Goal: Task Accomplishment & Management: Manage account settings

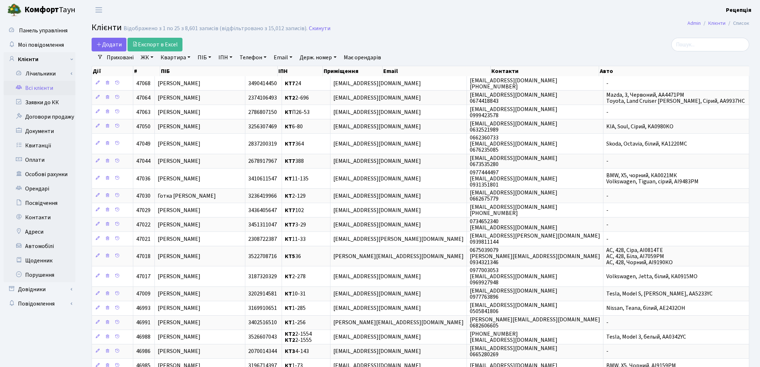
select select "25"
click at [148, 57] on link "ЖК" at bounding box center [147, 57] width 18 height 12
click at [161, 80] on li "КТ, вул. Регенераторна, 4" at bounding box center [182, 82] width 87 height 13
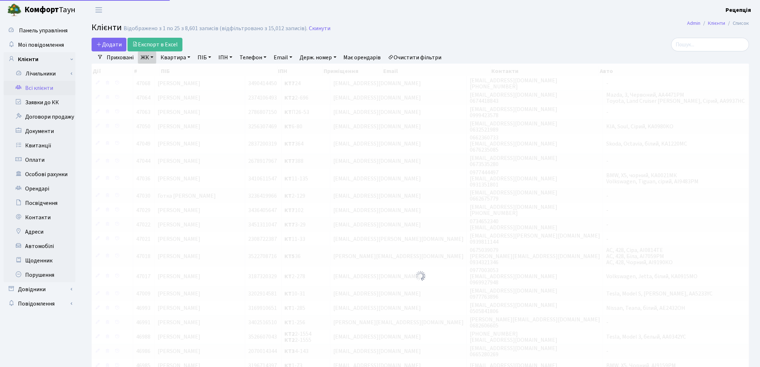
click at [182, 58] on link "Квартира" at bounding box center [176, 57] width 36 height 12
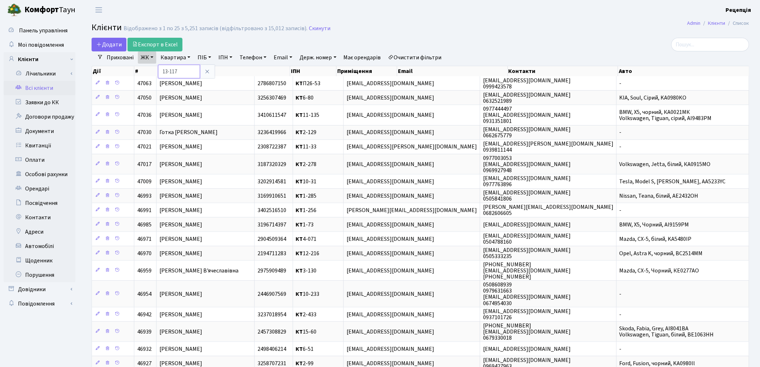
type input "13-117"
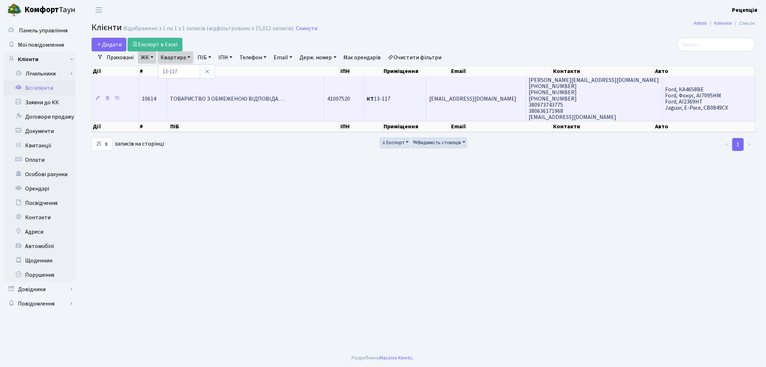
click at [204, 96] on span "ТОВАРИСТВО З ОБМЕЖЕНОЮ ВІДПОВІДА…" at bounding box center [227, 99] width 115 height 8
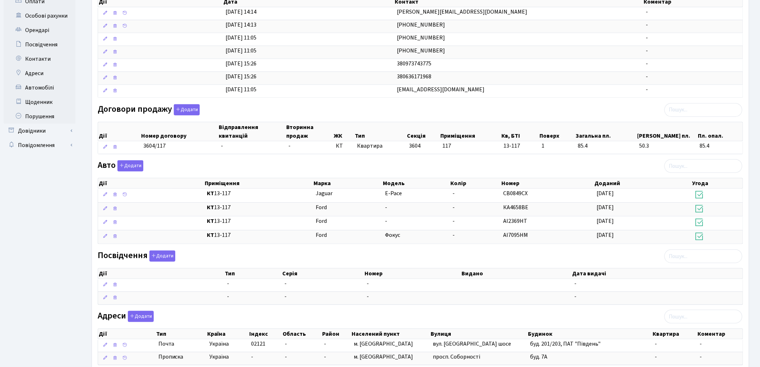
scroll to position [159, 0]
click at [127, 167] on button "Додати" at bounding box center [130, 164] width 26 height 11
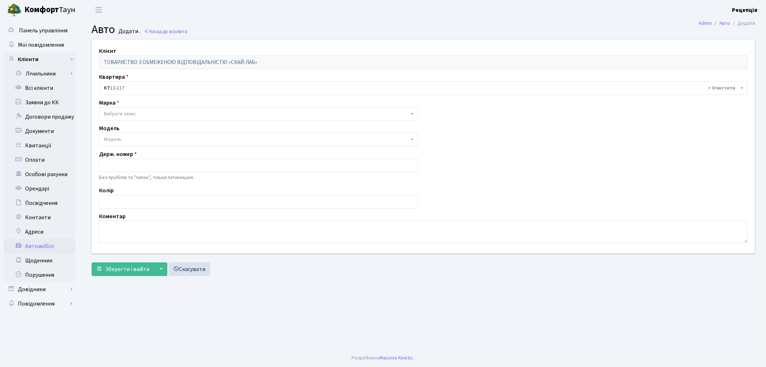
click at [486, 338] on main "Admin Авто Додати Авто Додати . Назад до всіх Авто Клієнт ТОВАРИСТВО З ОБМЕЖЕНО…" at bounding box center [423, 184] width 685 height 329
click at [119, 112] on span "Вибрати запис" at bounding box center [120, 113] width 32 height 7
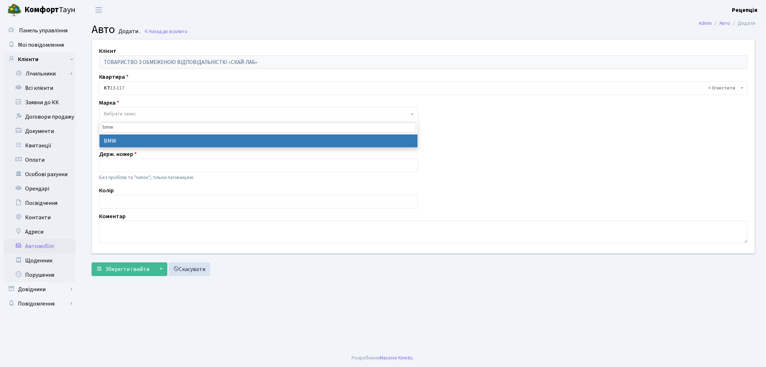
type input "bmw"
select select "19"
select select
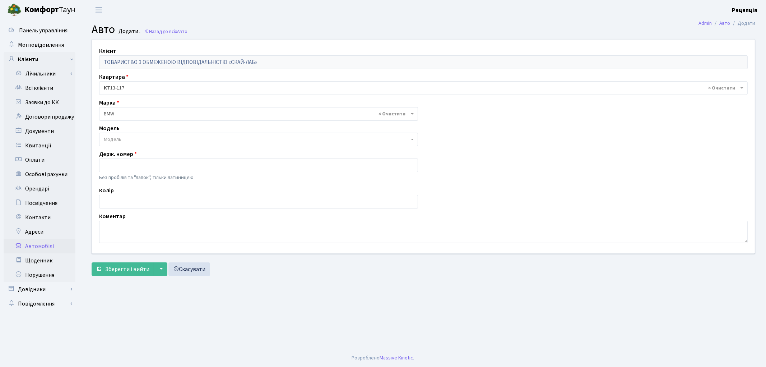
click at [114, 140] on span "Модель" at bounding box center [113, 139] width 18 height 7
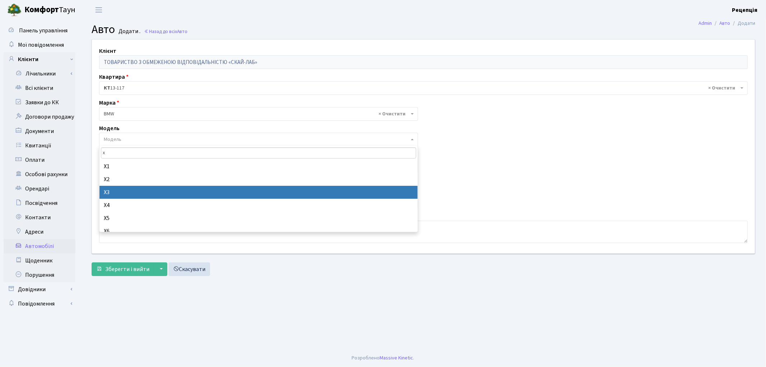
type input "x"
select select "261"
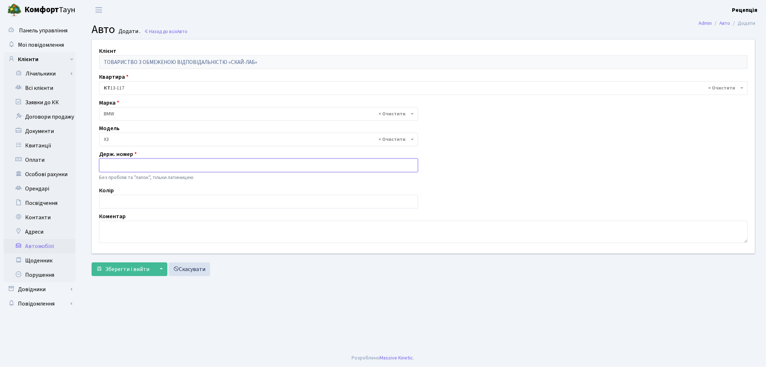
click at [115, 164] on input "text" at bounding box center [258, 165] width 319 height 14
type input "KI5074AB"
click at [103, 201] on input "text" at bounding box center [258, 202] width 319 height 14
type input "сірий"
click at [115, 271] on span "Зберегти і вийти" at bounding box center [127, 269] width 44 height 8
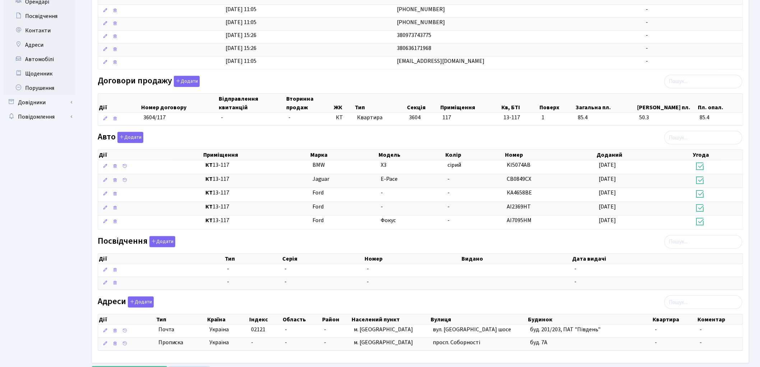
scroll to position [223, 0]
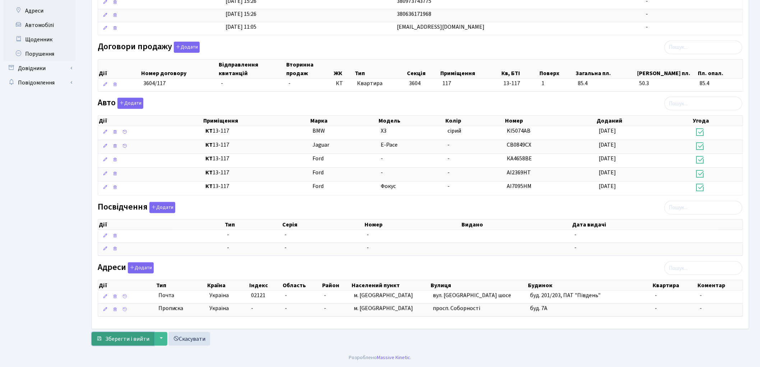
click at [138, 339] on span "Зберегти і вийти" at bounding box center [127, 339] width 44 height 8
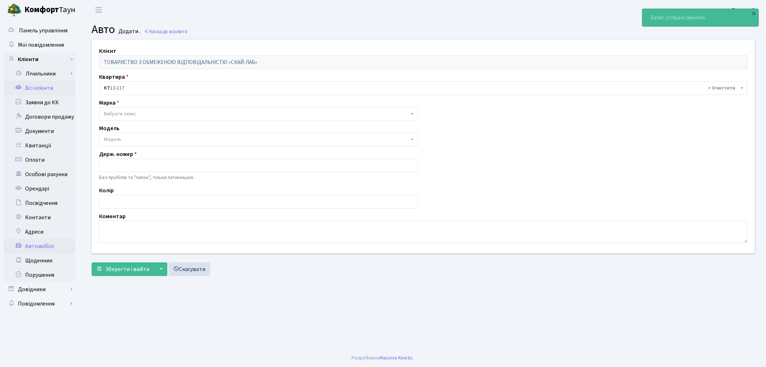
click at [39, 90] on link "Всі клієнти" at bounding box center [40, 88] width 72 height 14
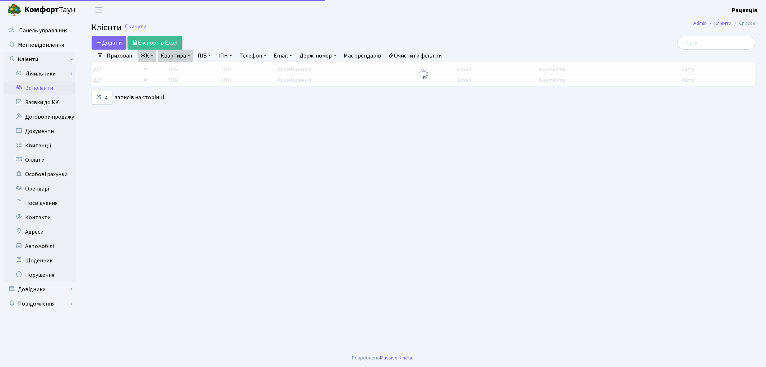
select select "25"
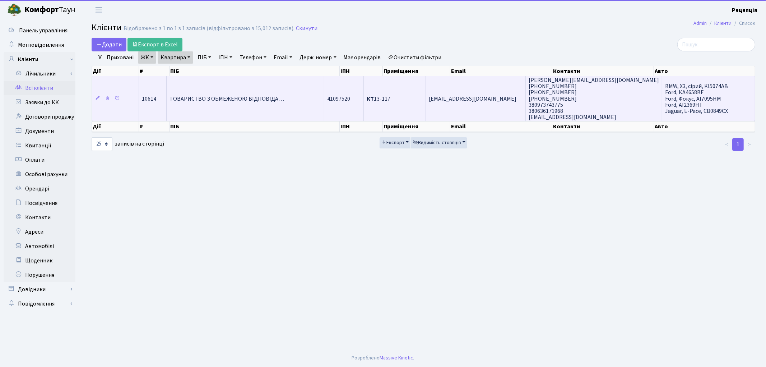
click at [238, 84] on td "ТОВАРИСТВО З ОБМЕЖЕНОЮ ВІДПОВІДА…" at bounding box center [246, 98] width 158 height 45
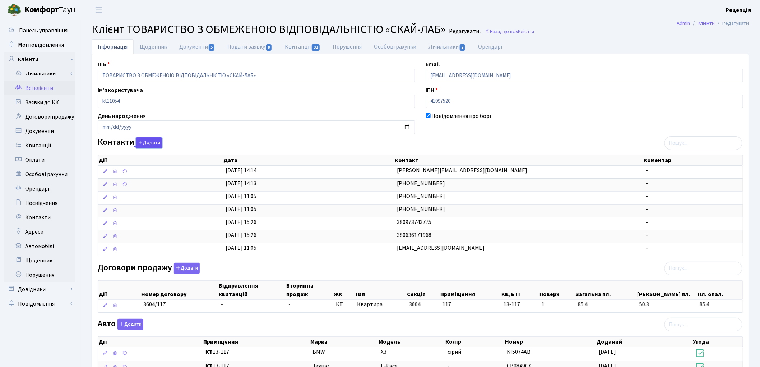
click at [158, 141] on button "Додати" at bounding box center [149, 142] width 26 height 11
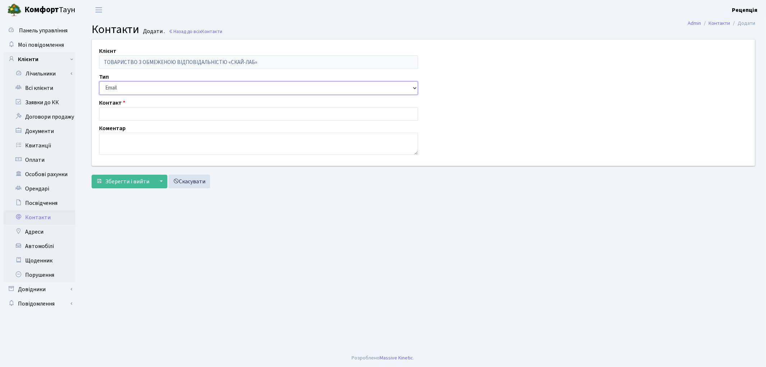
click at [124, 88] on select "Email Телефон" at bounding box center [258, 88] width 319 height 14
select select "1"
click at [99, 81] on select "Email Телефон" at bounding box center [258, 88] width 319 height 14
click at [122, 111] on input "text" at bounding box center [258, 114] width 319 height 14
type input "0931512450"
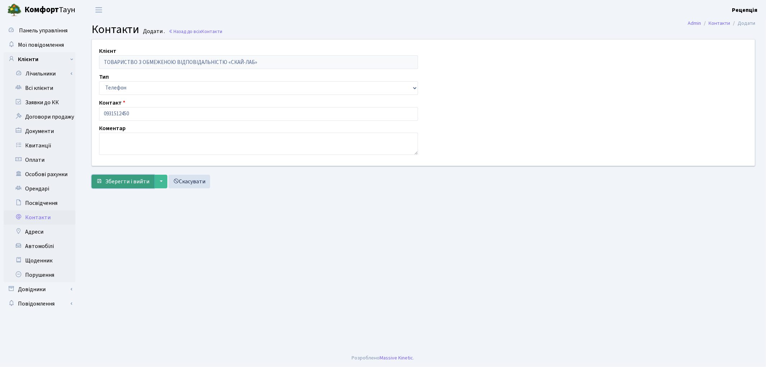
click at [130, 186] on button "Зберегти і вийти" at bounding box center [123, 182] width 62 height 14
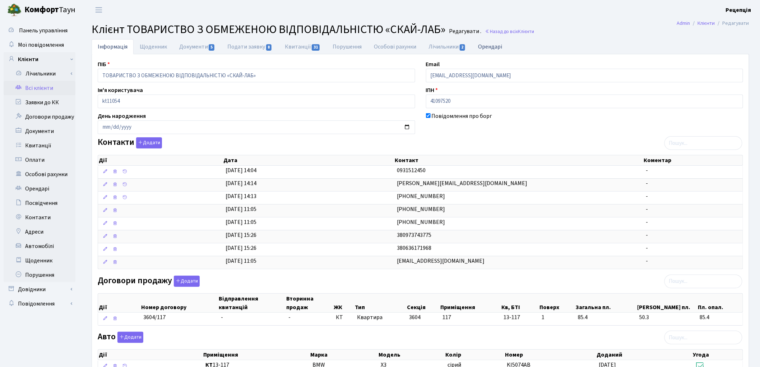
click at [488, 48] on link "Орендарі" at bounding box center [490, 46] width 36 height 15
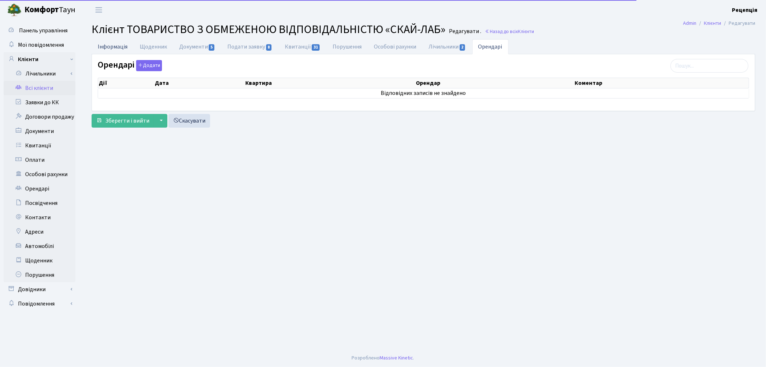
click at [100, 46] on link "Інформація" at bounding box center [113, 46] width 42 height 15
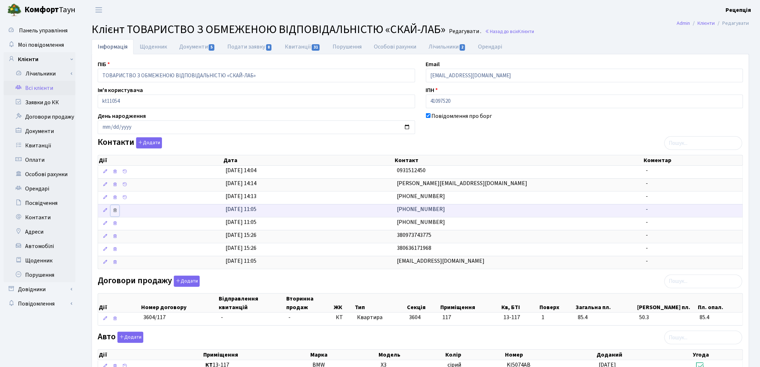
click at [115, 210] on icon at bounding box center [114, 210] width 5 height 5
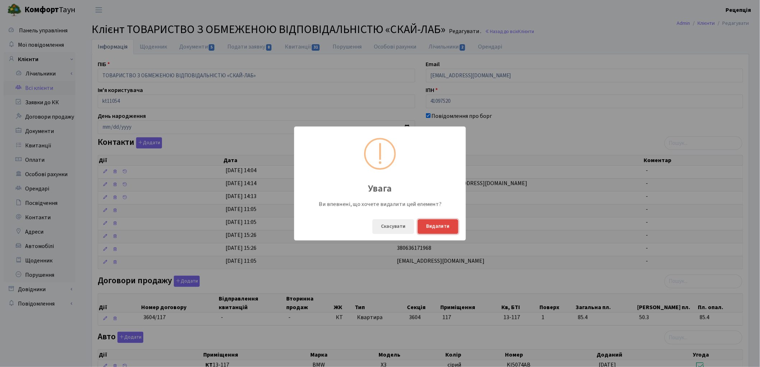
click at [449, 220] on button "Видалити" at bounding box center [438, 226] width 41 height 15
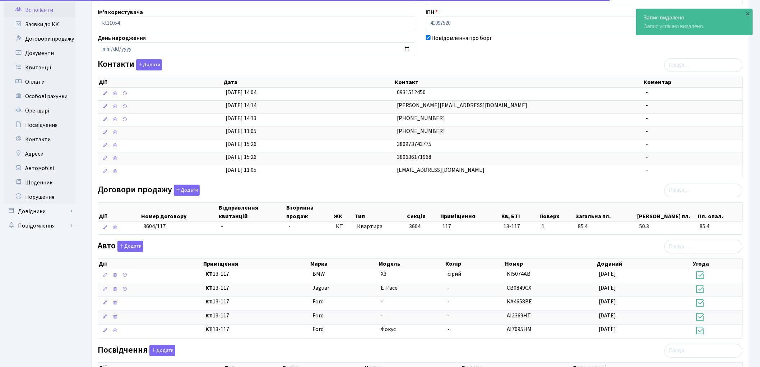
scroll to position [223, 0]
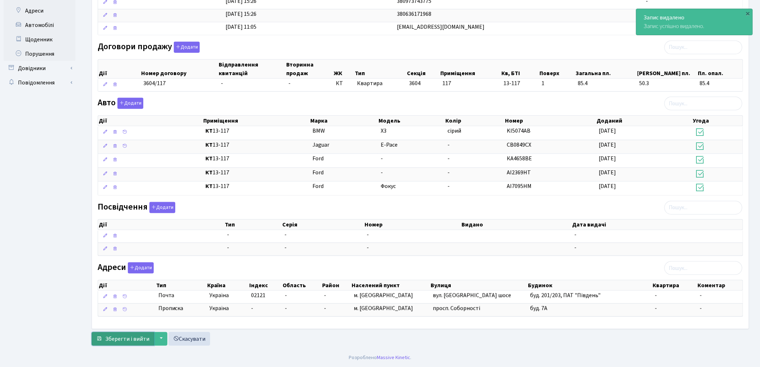
click at [125, 339] on span "Зберегти і вийти" at bounding box center [127, 339] width 44 height 8
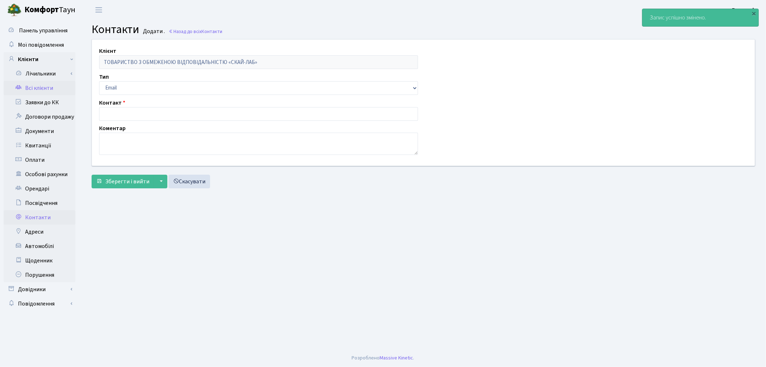
click at [36, 90] on link "Всі клієнти" at bounding box center [40, 88] width 72 height 14
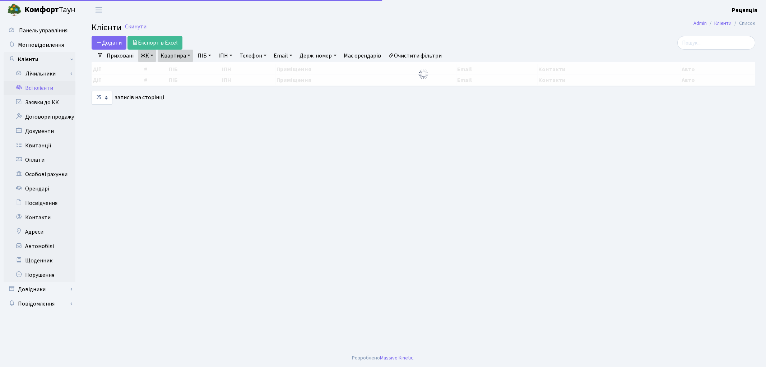
select select "25"
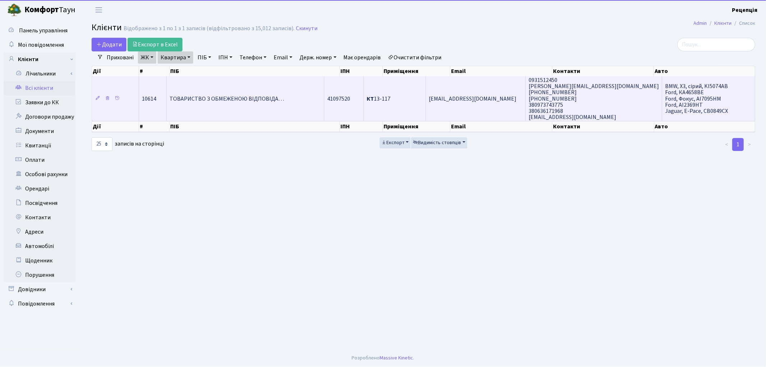
click at [203, 83] on td "ТОВАРИСТВО З ОБМЕЖЕНОЮ ВІДПОВІДА…" at bounding box center [246, 98] width 158 height 45
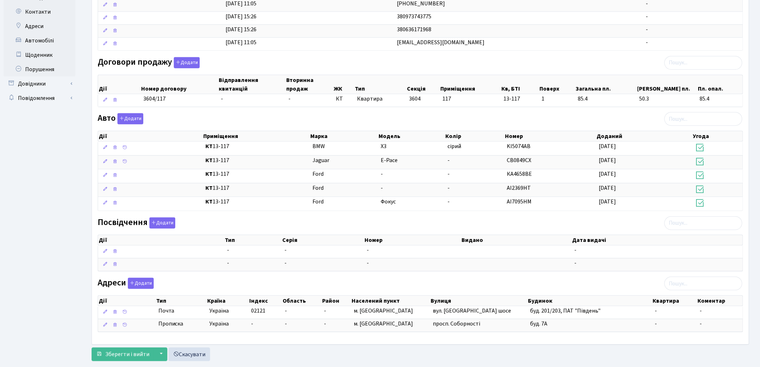
scroll to position [223, 0]
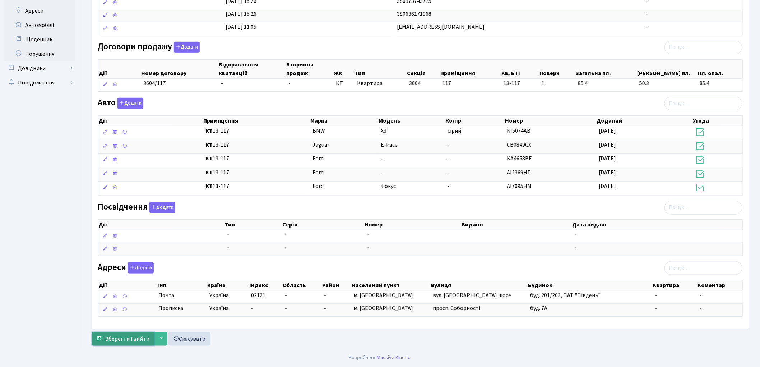
click at [108, 340] on span "Зберегти і вийти" at bounding box center [127, 339] width 44 height 8
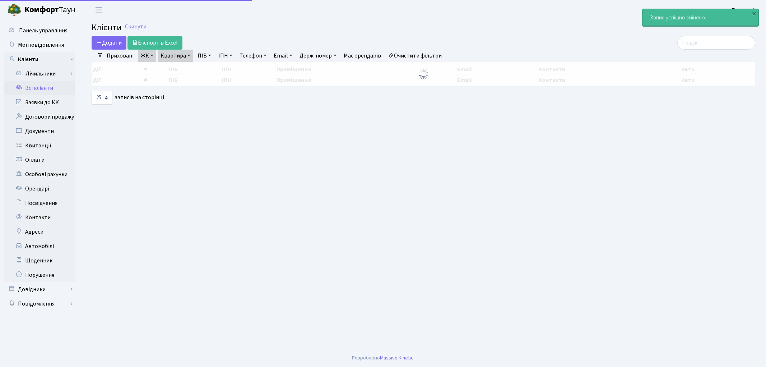
select select "25"
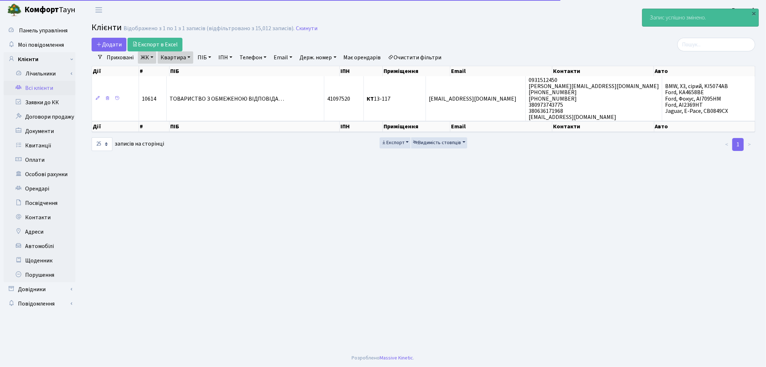
click at [34, 89] on link "Всі клієнти" at bounding box center [40, 88] width 72 height 14
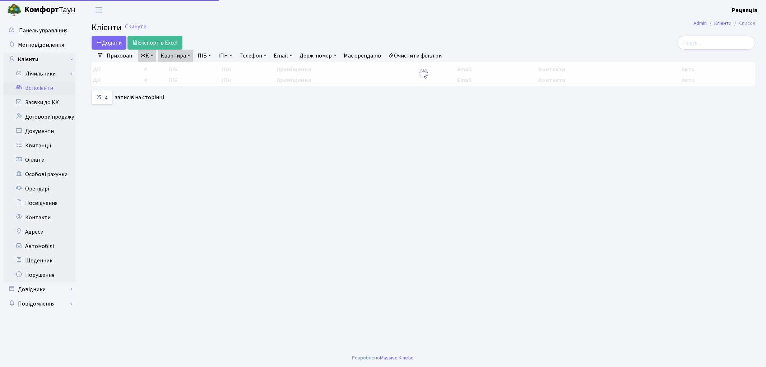
select select "25"
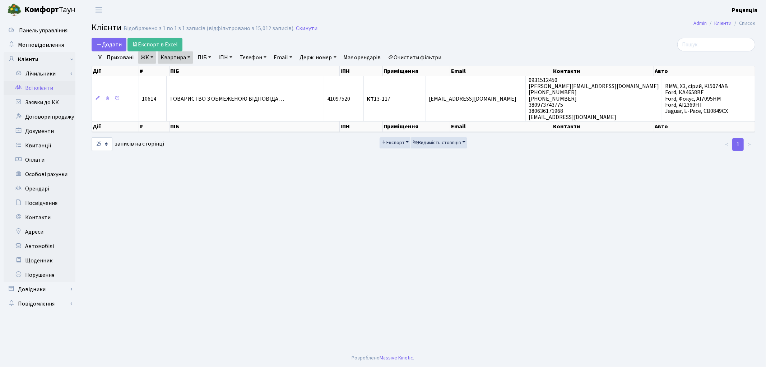
click at [426, 53] on link "Очистити фільтри" at bounding box center [414, 57] width 59 height 12
